Goal: Information Seeking & Learning: Learn about a topic

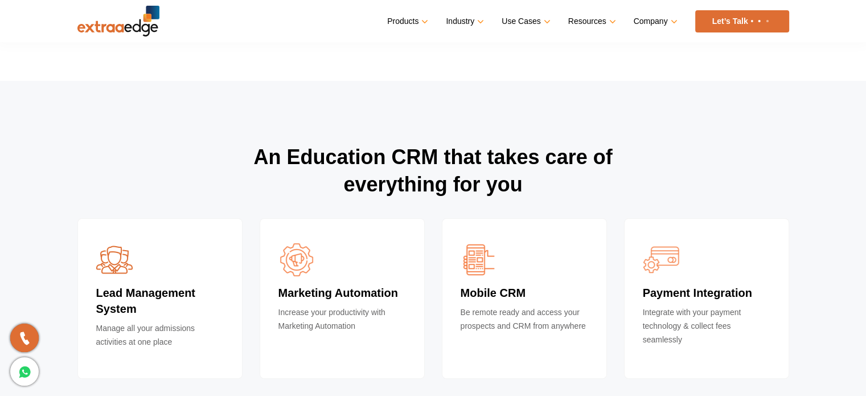
scroll to position [3974, 0]
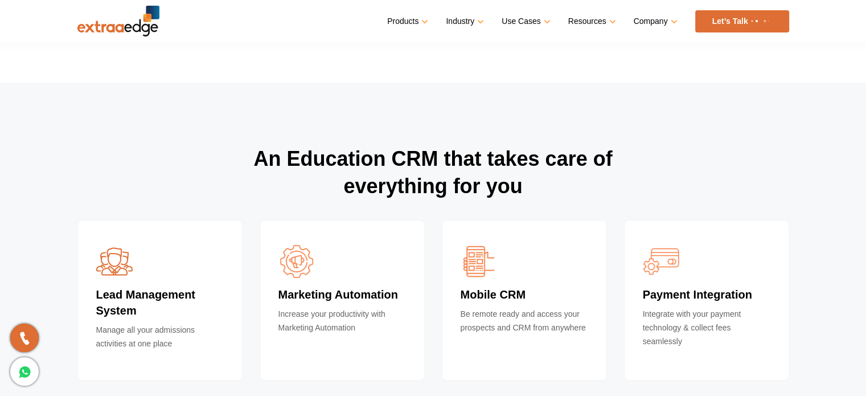
click at [396, 170] on h2 "An Education CRM that takes care of everything for you" at bounding box center [433, 182] width 712 height 75
click at [476, 191] on h2 "An Education CRM that takes care of everything for you" at bounding box center [433, 182] width 712 height 75
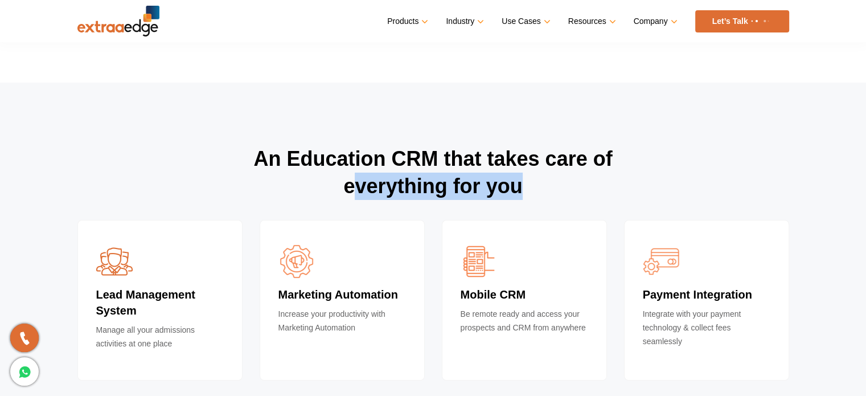
click at [476, 191] on h2 "An Education CRM that takes care of everything for you" at bounding box center [433, 182] width 712 height 75
click at [545, 192] on h2 "An Education CRM that takes care of everything for you" at bounding box center [433, 182] width 712 height 75
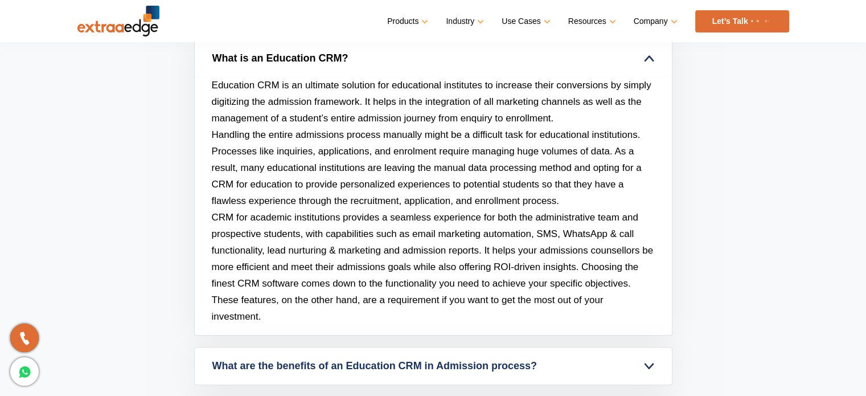
scroll to position [4855, 0]
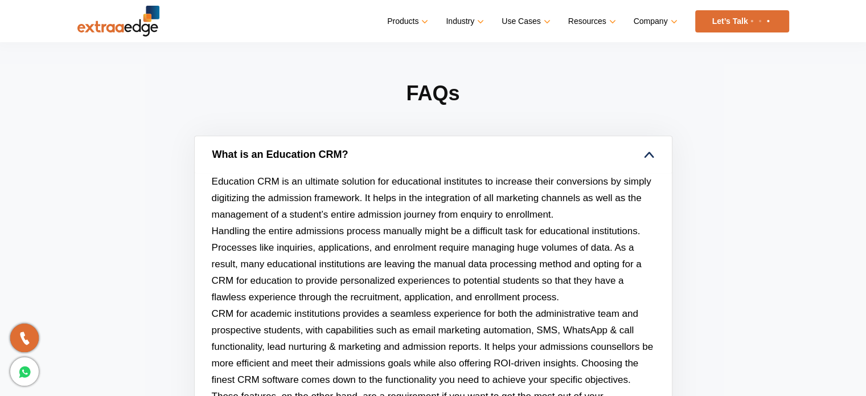
click at [654, 159] on link "What is an Education CRM?" at bounding box center [433, 154] width 477 height 37
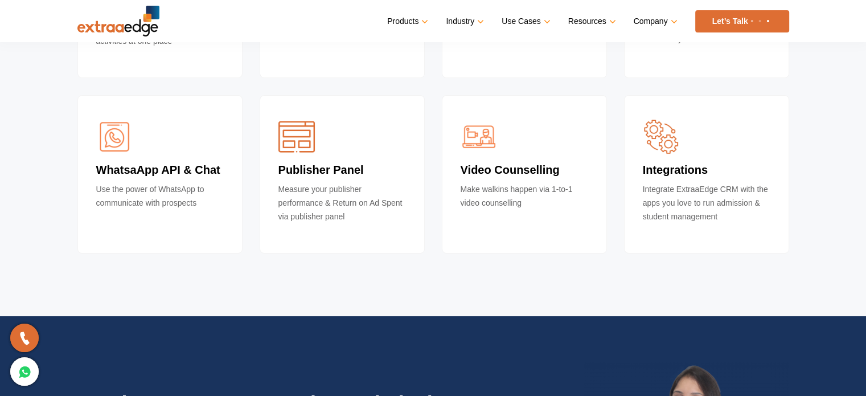
scroll to position [4140, 0]
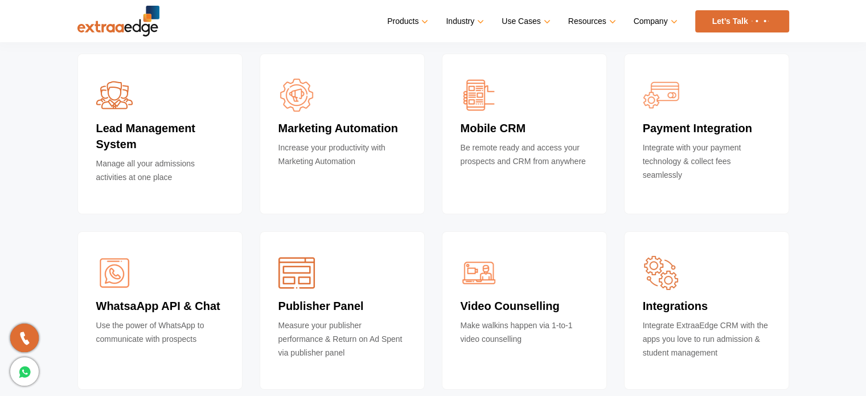
click at [136, 28] on img at bounding box center [118, 21] width 82 height 31
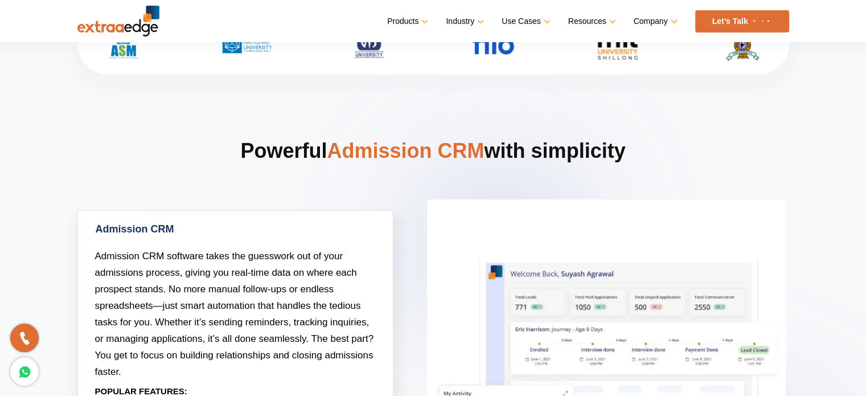
scroll to position [285, 0]
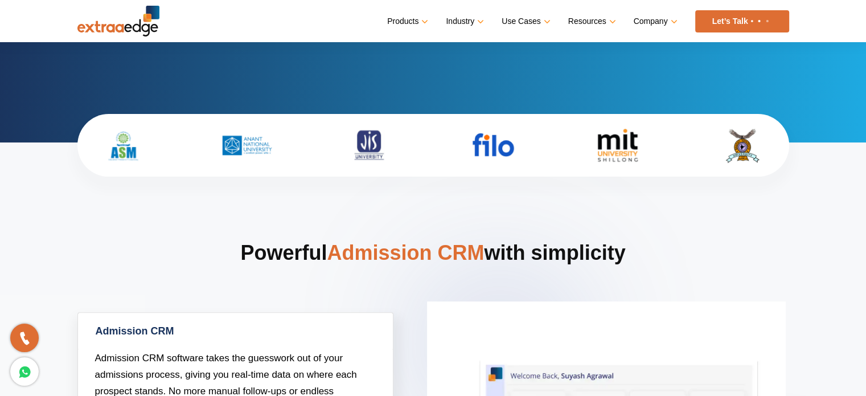
click at [501, 140] on img at bounding box center [493, 145] width 76 height 40
click at [502, 140] on img at bounding box center [493, 145] width 76 height 40
click at [359, 267] on h2 "Powerful Admission CRM with simplicity" at bounding box center [433, 275] width 712 height 73
click at [361, 256] on span "Admission CRM" at bounding box center [405, 252] width 157 height 23
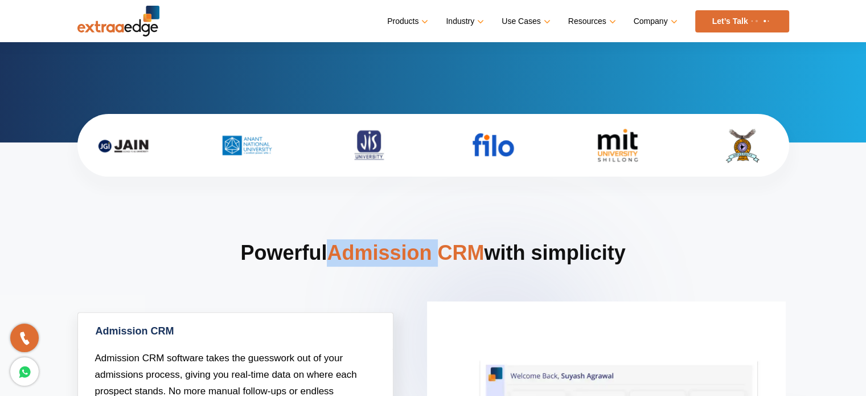
click at [361, 255] on span "Admission CRM" at bounding box center [405, 252] width 157 height 23
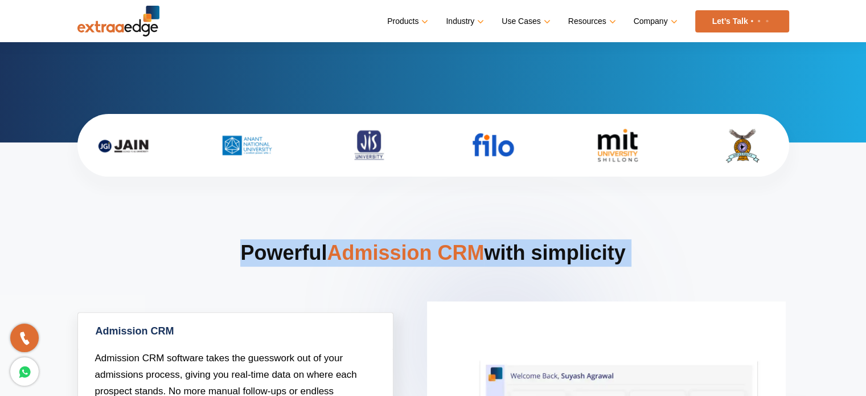
click at [361, 255] on span "Admission CRM" at bounding box center [405, 252] width 157 height 23
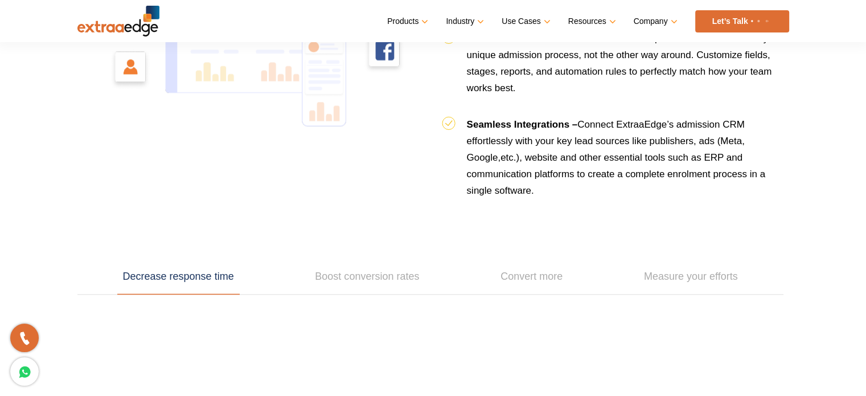
scroll to position [1481, 0]
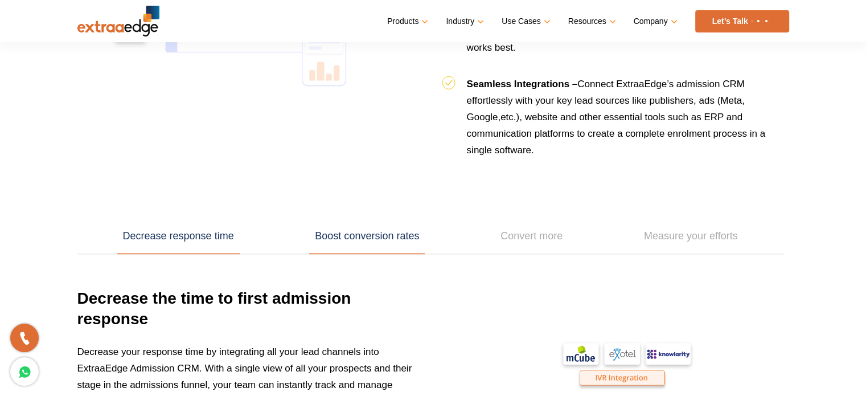
click at [365, 227] on link "Boost conversion rates" at bounding box center [367, 236] width 116 height 35
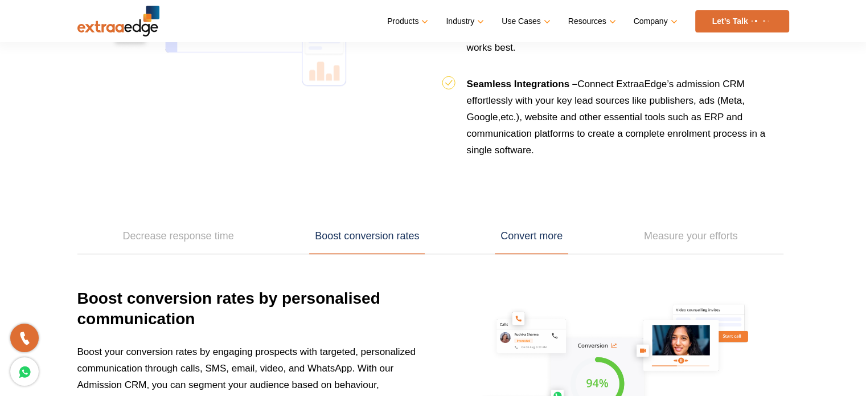
click at [504, 243] on link "Convert more" at bounding box center [531, 236] width 73 height 35
